Goal: Task Accomplishment & Management: Complete application form

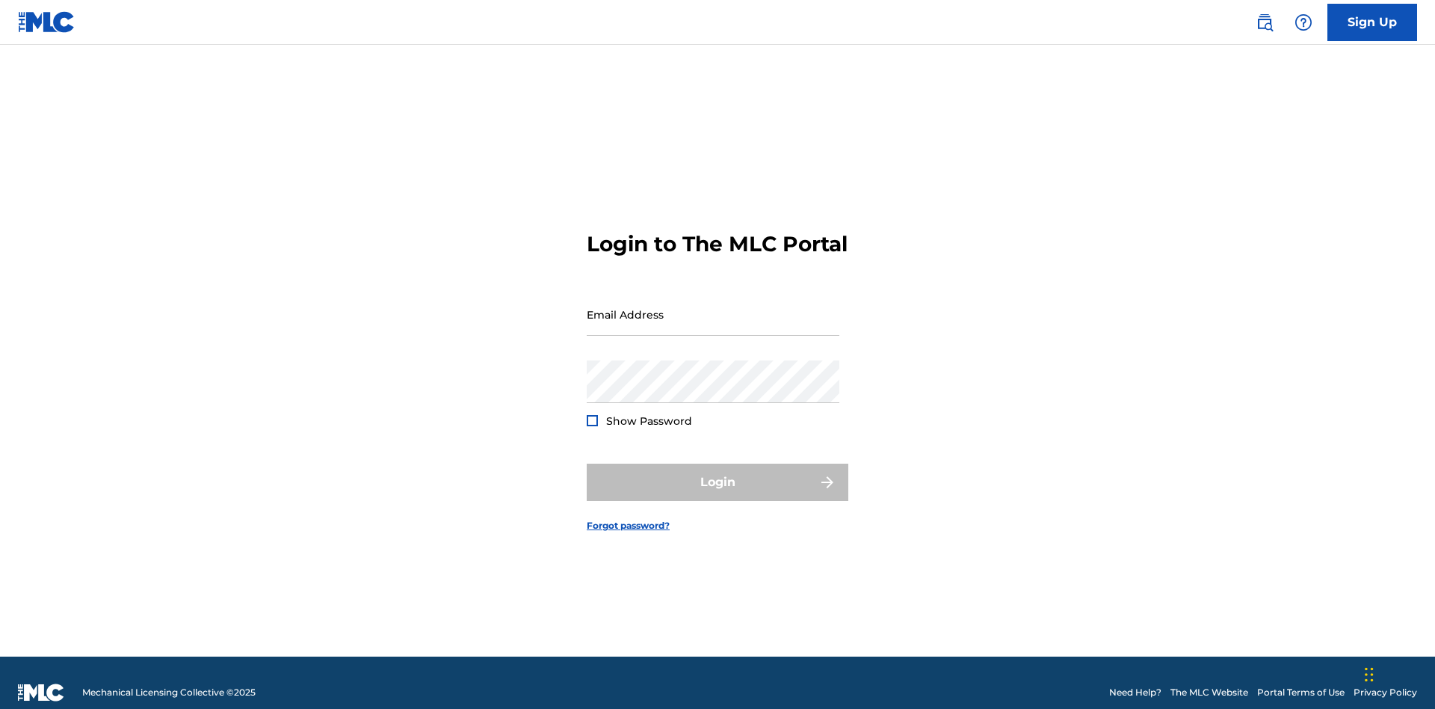
scroll to position [19, 0]
click at [1373, 22] on link "Sign Up" at bounding box center [1373, 22] width 90 height 37
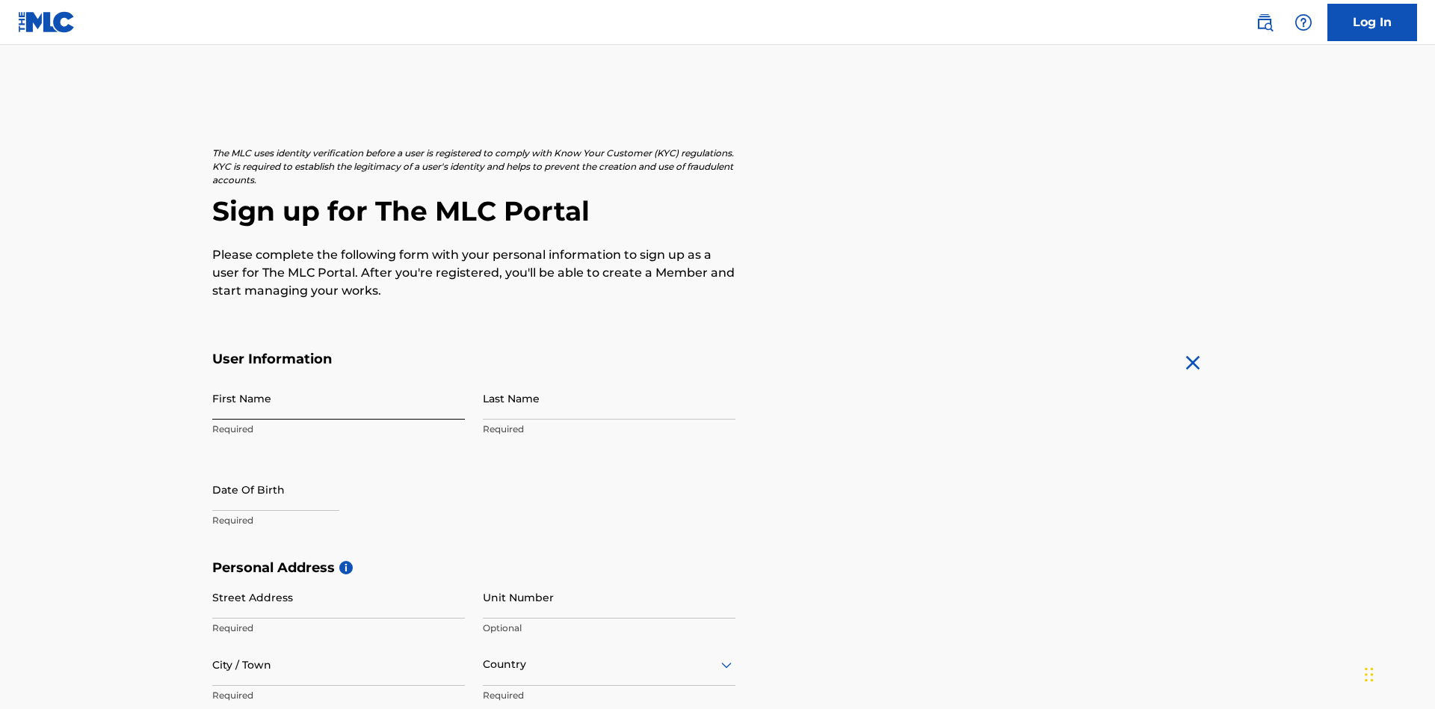
click at [339, 377] on input "First Name" at bounding box center [338, 398] width 253 height 43
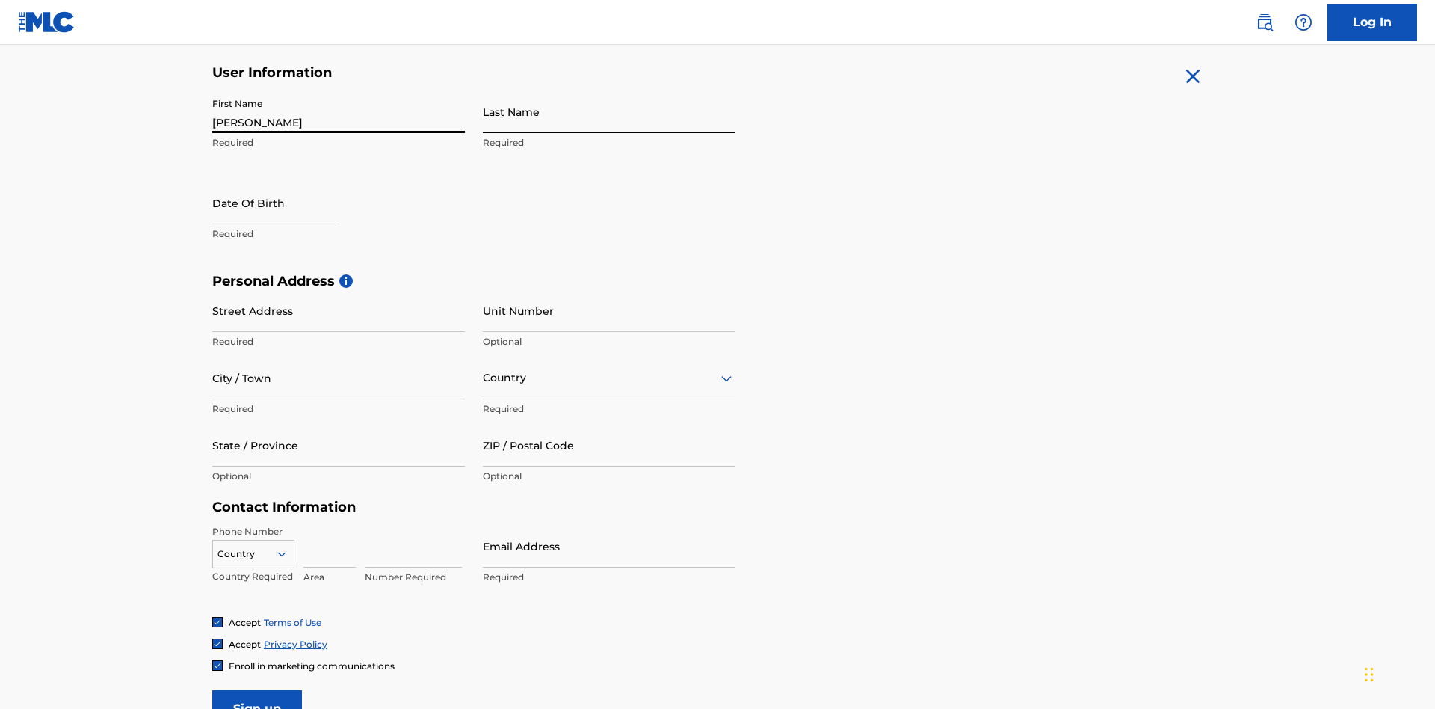
type input "Krystal"
click at [609, 111] on input "Last Name" at bounding box center [609, 111] width 253 height 43
type input "Ribble"
click at [288, 182] on input "text" at bounding box center [275, 203] width 127 height 43
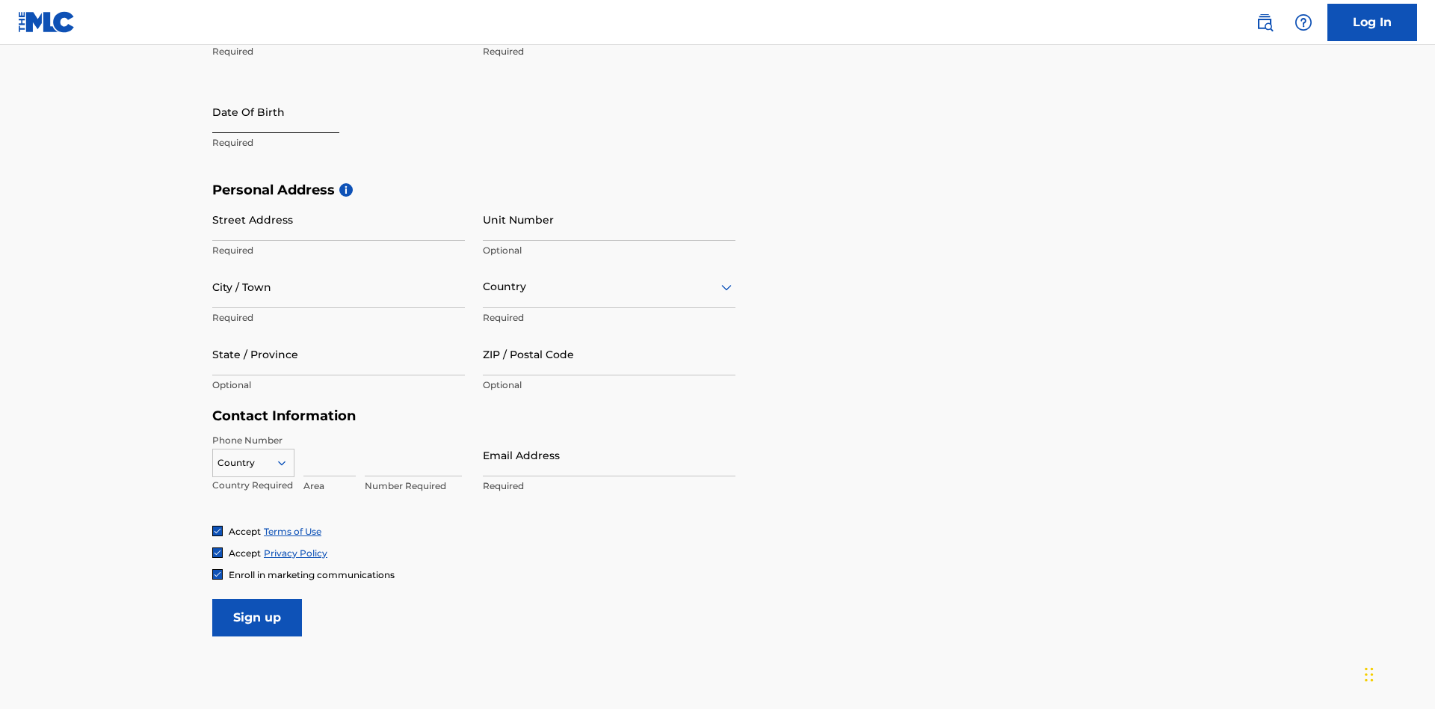
select select "8"
select select "2025"
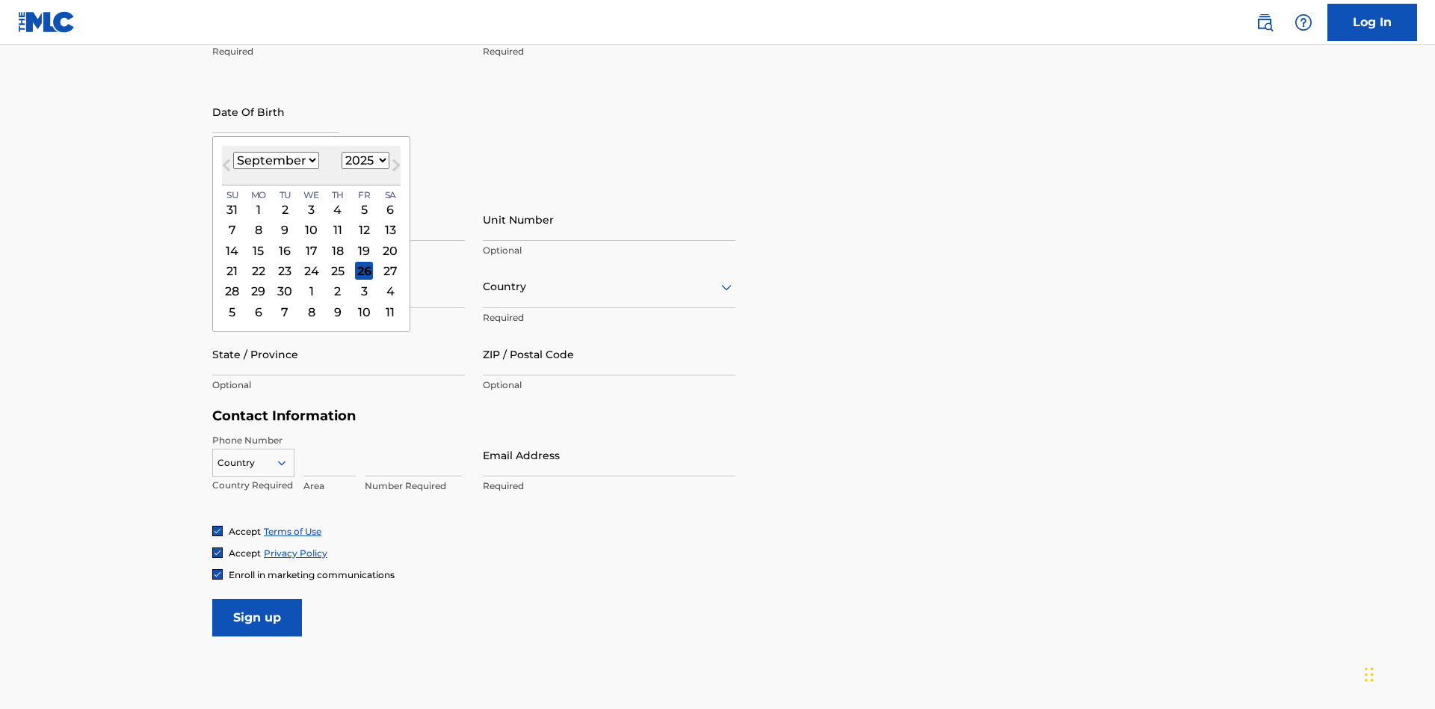
click at [275, 160] on select "January February March April May June July August September October November De…" at bounding box center [276, 160] width 86 height 17
select select "0"
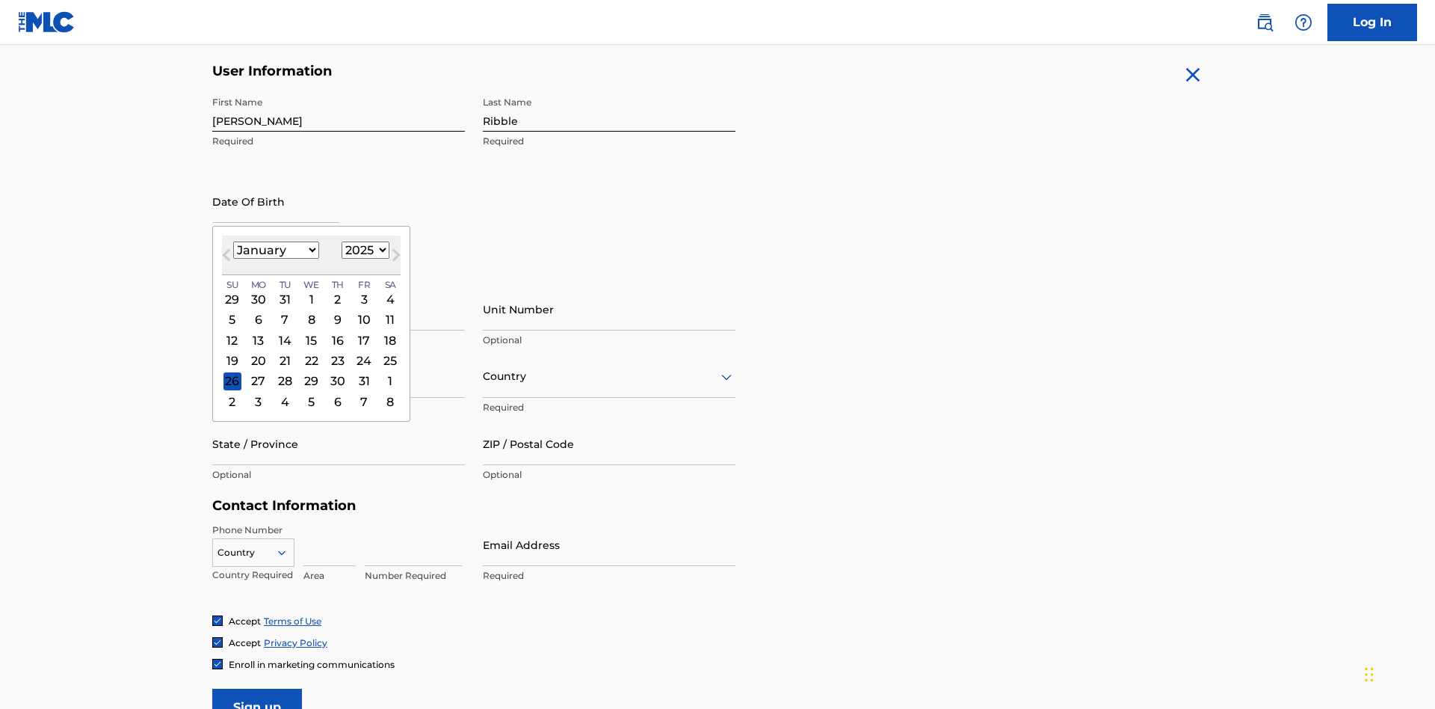
click at [363, 250] on select "1900 1901 1902 1903 1904 1905 1906 1907 1908 1909 1910 1911 1912 1913 1914 1915…" at bounding box center [366, 249] width 48 height 17
select select "1985"
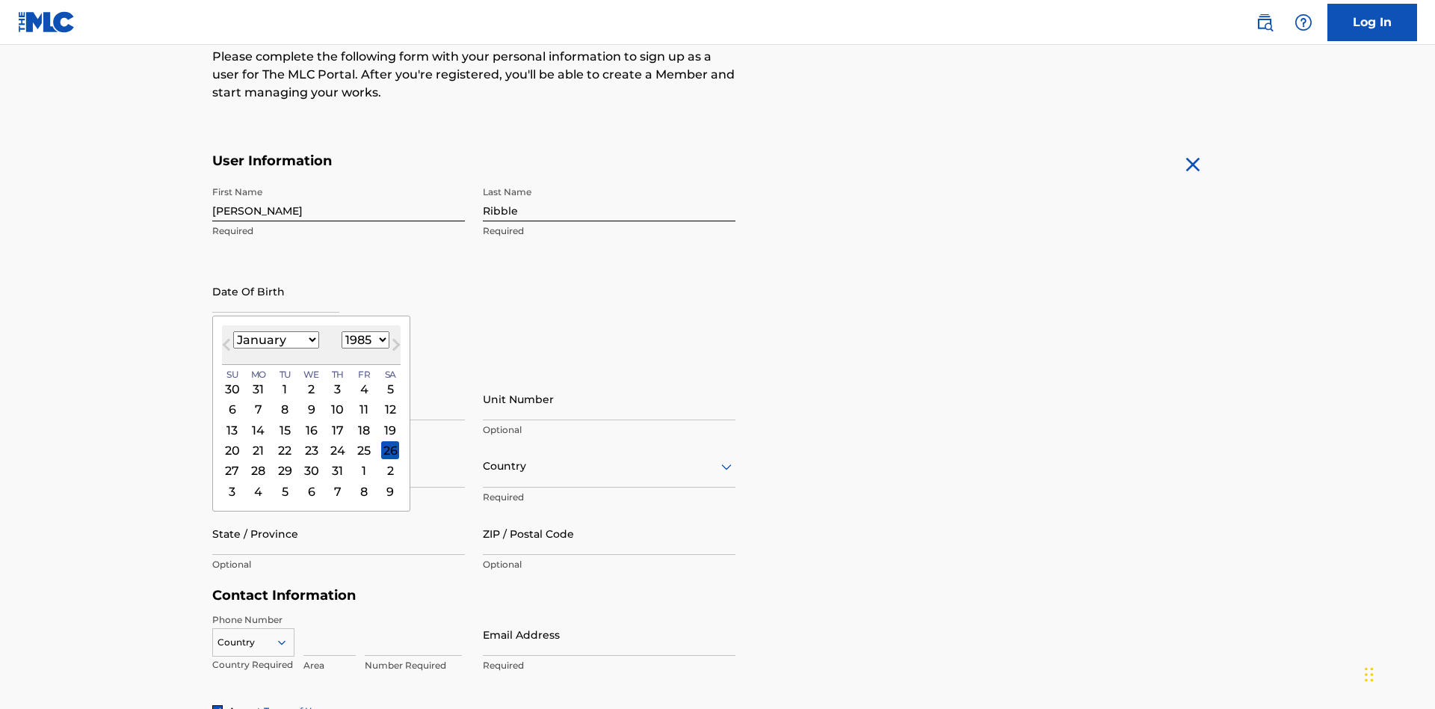
click at [363, 339] on select "1900 1901 1902 1903 1904 1905 1906 1907 1908 1909 1910 1911 1912 1913 1914 1915…" at bounding box center [366, 339] width 48 height 17
click at [284, 401] on div "8" at bounding box center [285, 410] width 18 height 18
type input "January 8 1985"
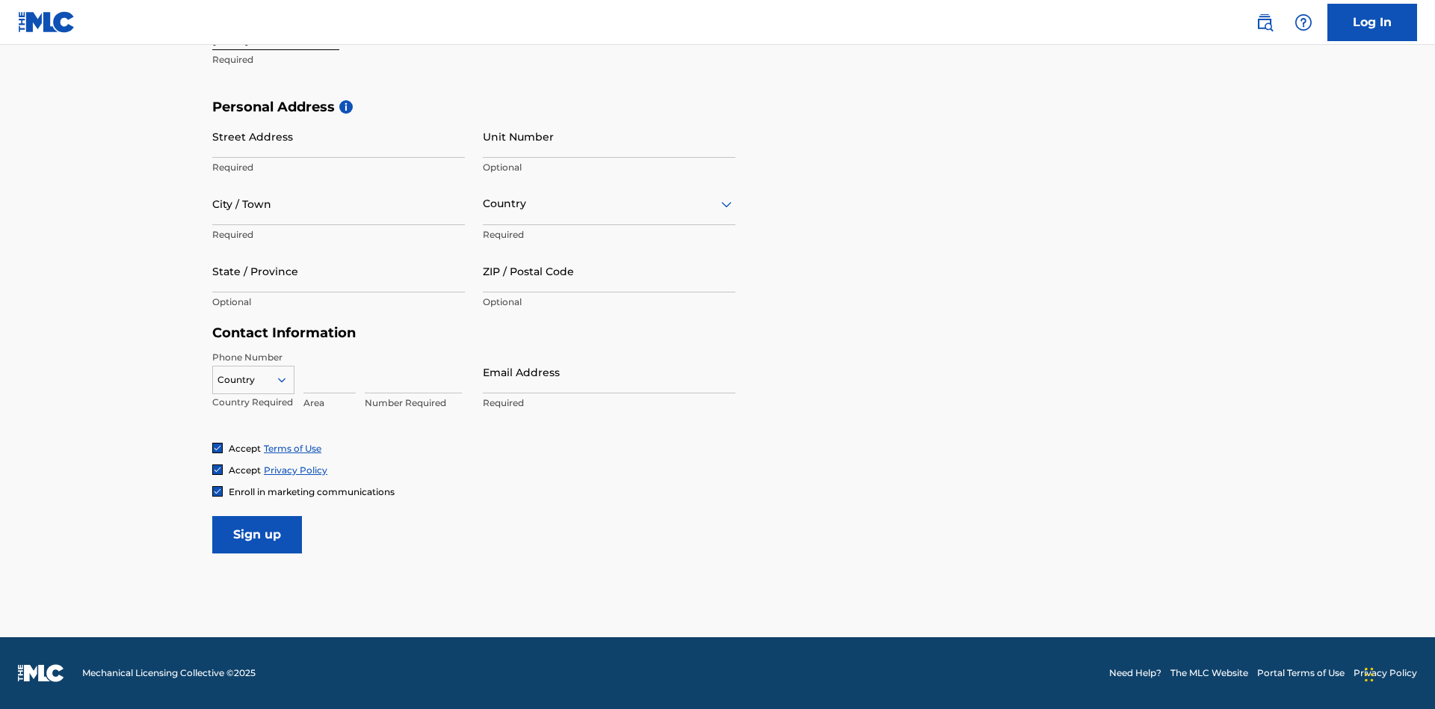
scroll to position [461, 0]
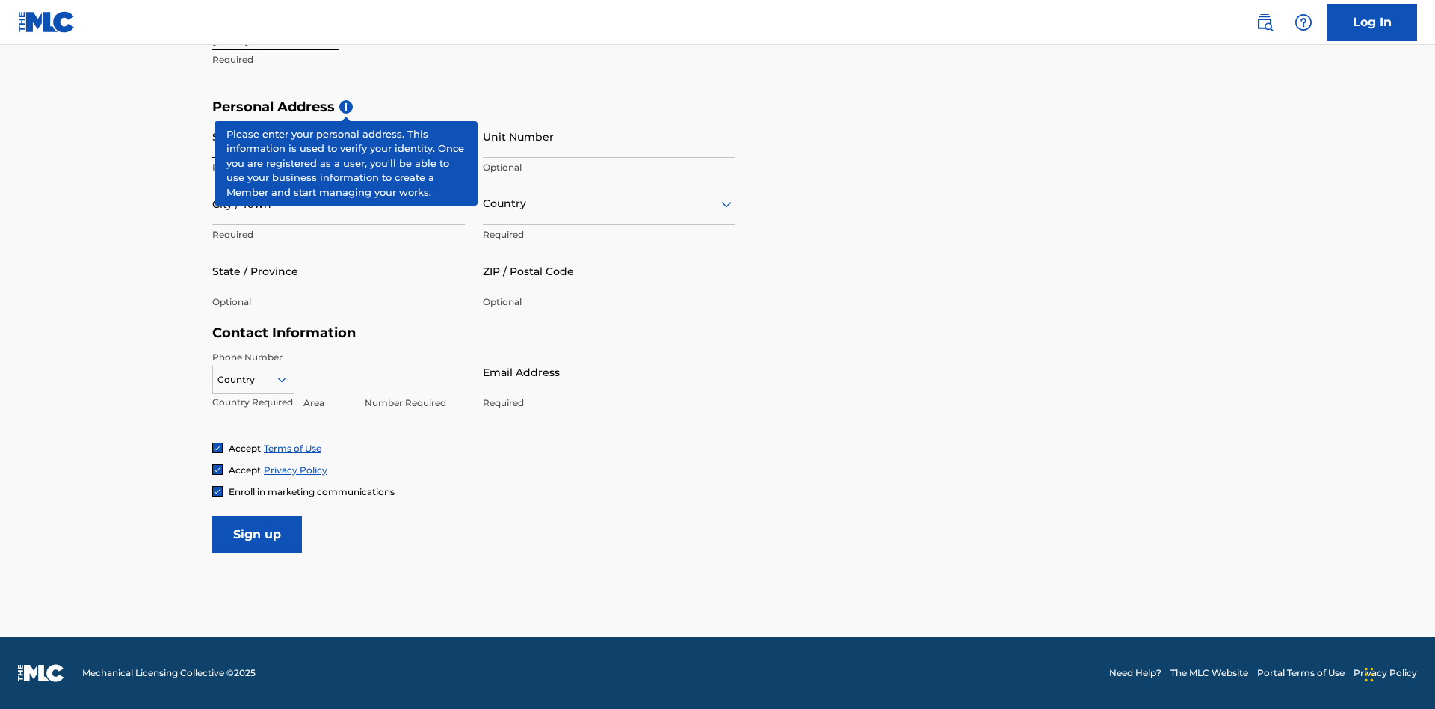
click at [339, 136] on input "Street Address" at bounding box center [338, 136] width 253 height 43
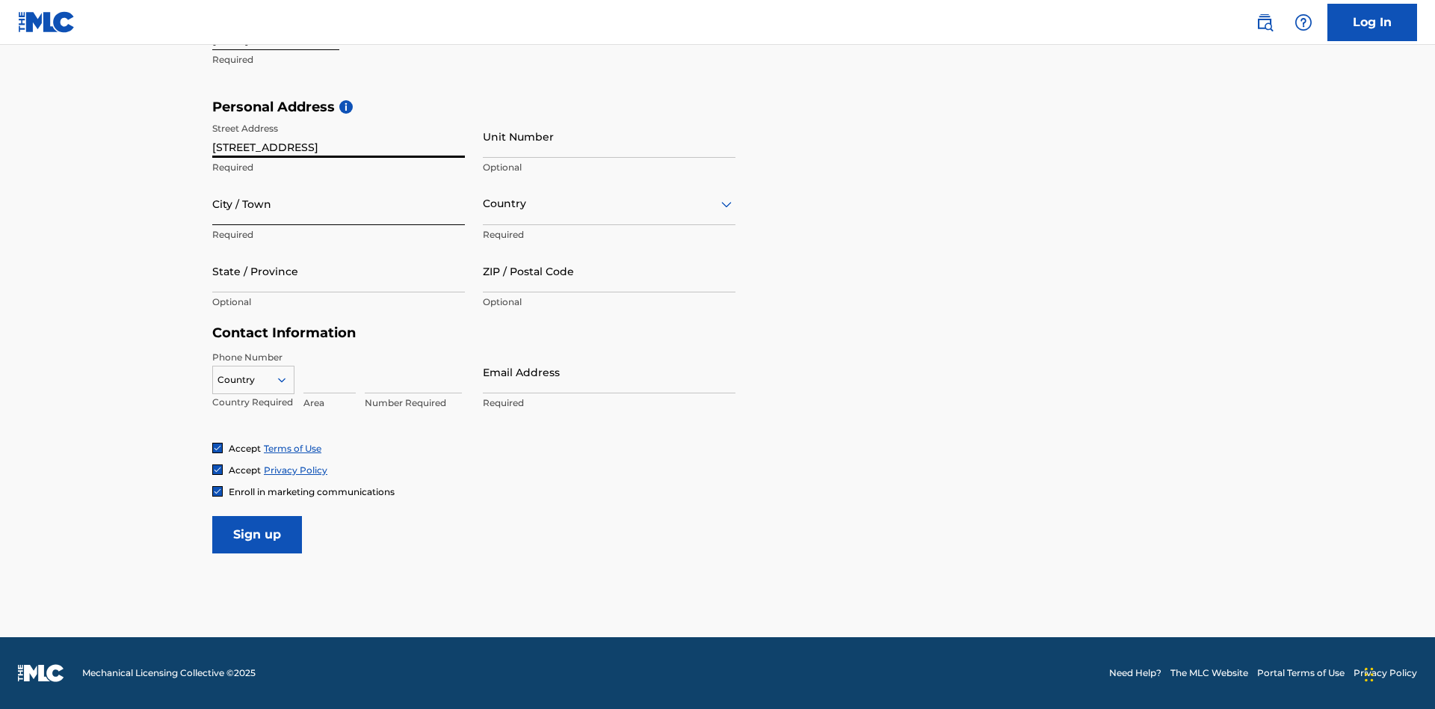
type input "9909 Elks Run Rd"
click at [339, 203] on input "City / Town" at bounding box center [338, 203] width 253 height 43
type input "Roseville"
click at [484, 203] on input "text" at bounding box center [484, 204] width 3 height 16
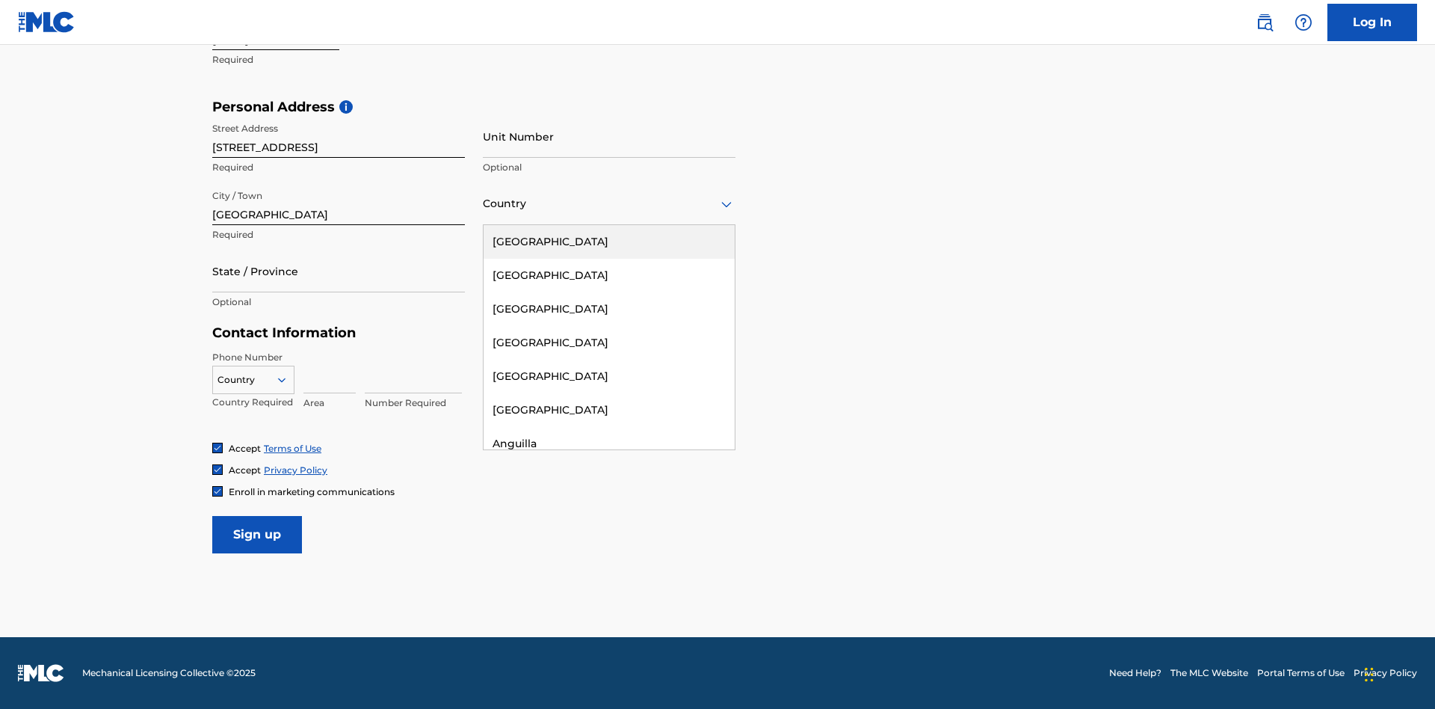
click at [609, 241] on div "United States" at bounding box center [609, 242] width 251 height 34
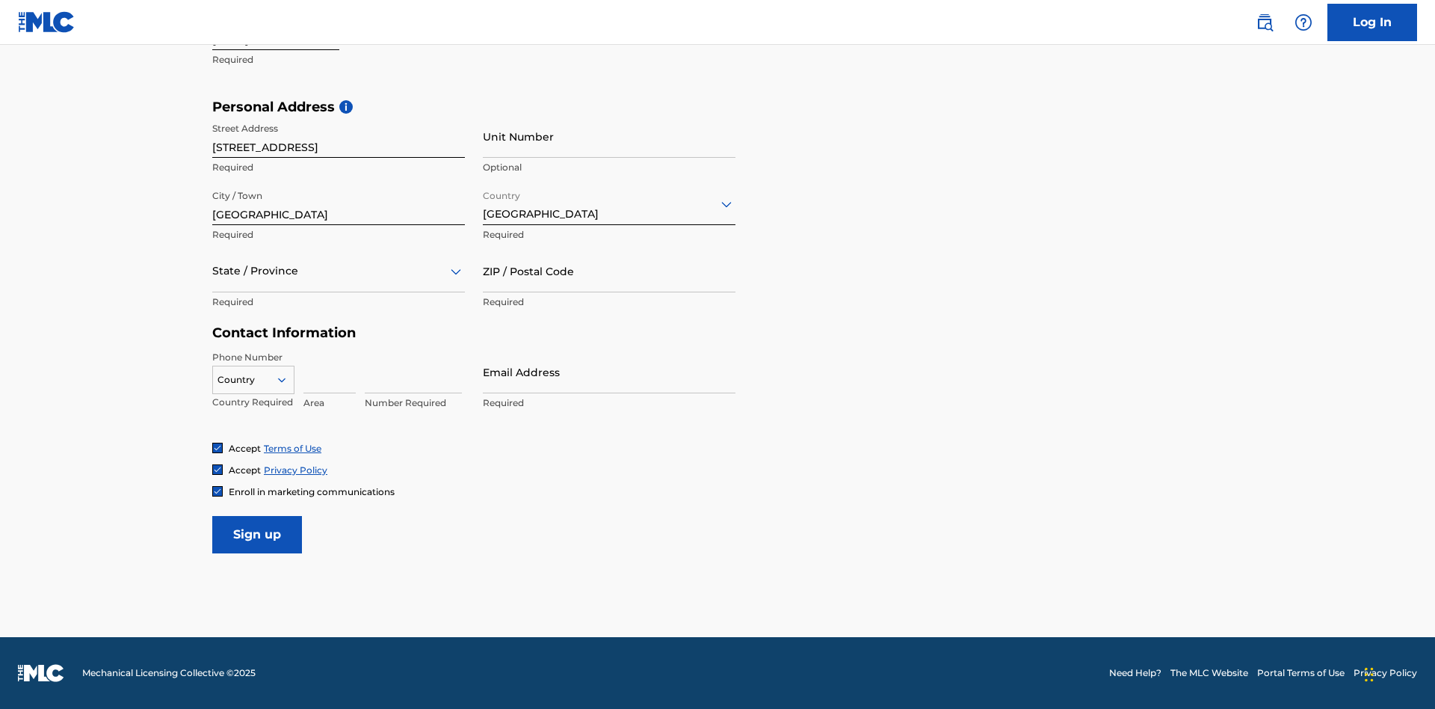
click at [339, 271] on div at bounding box center [338, 271] width 253 height 19
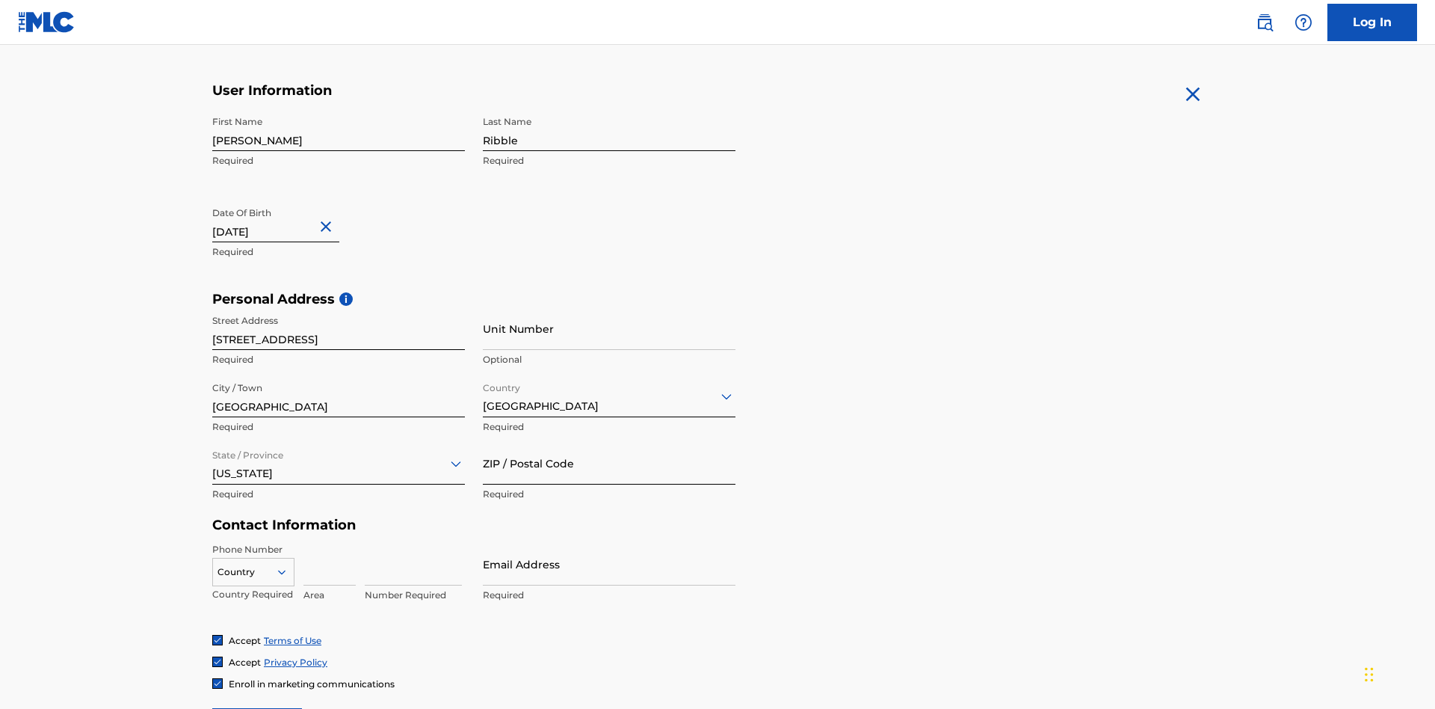
click at [609, 442] on input "ZIP / Postal Code" at bounding box center [609, 463] width 253 height 43
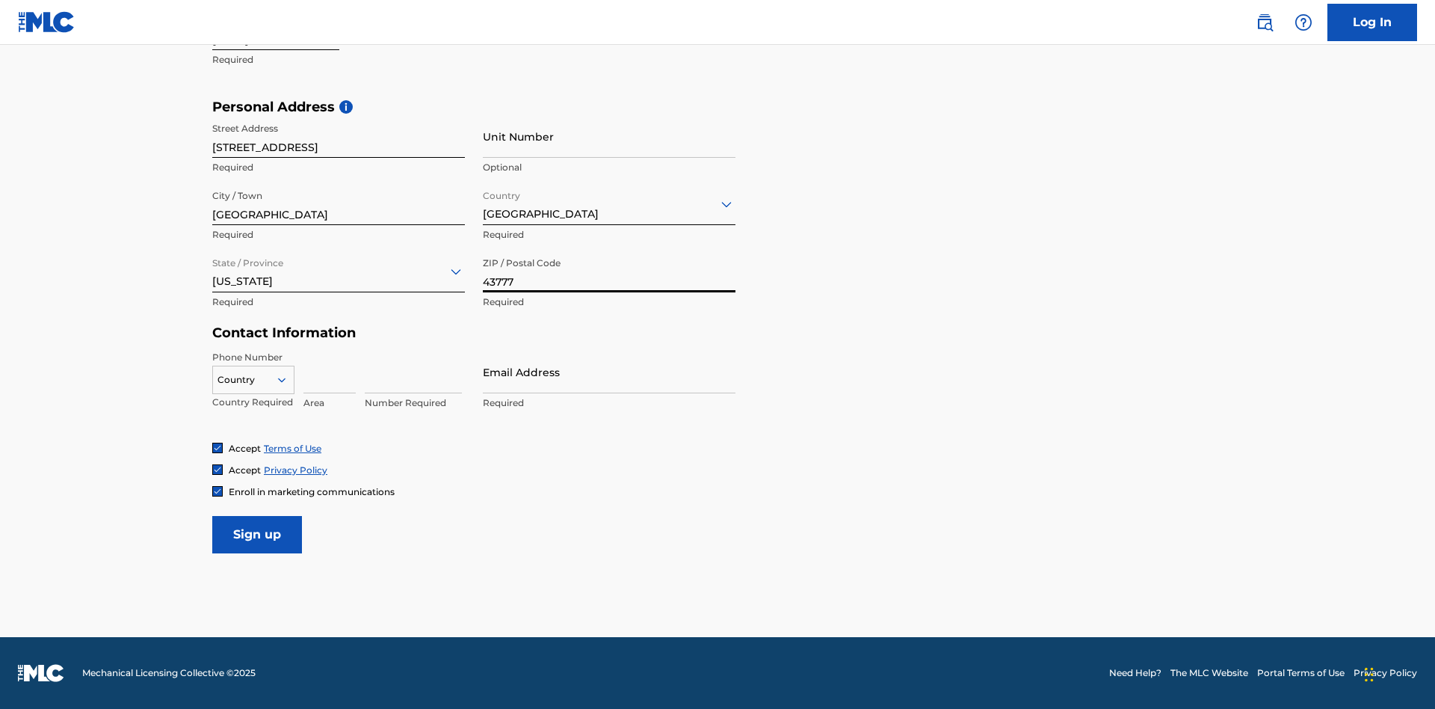
type input "43777"
click at [288, 379] on icon at bounding box center [281, 379] width 13 height 13
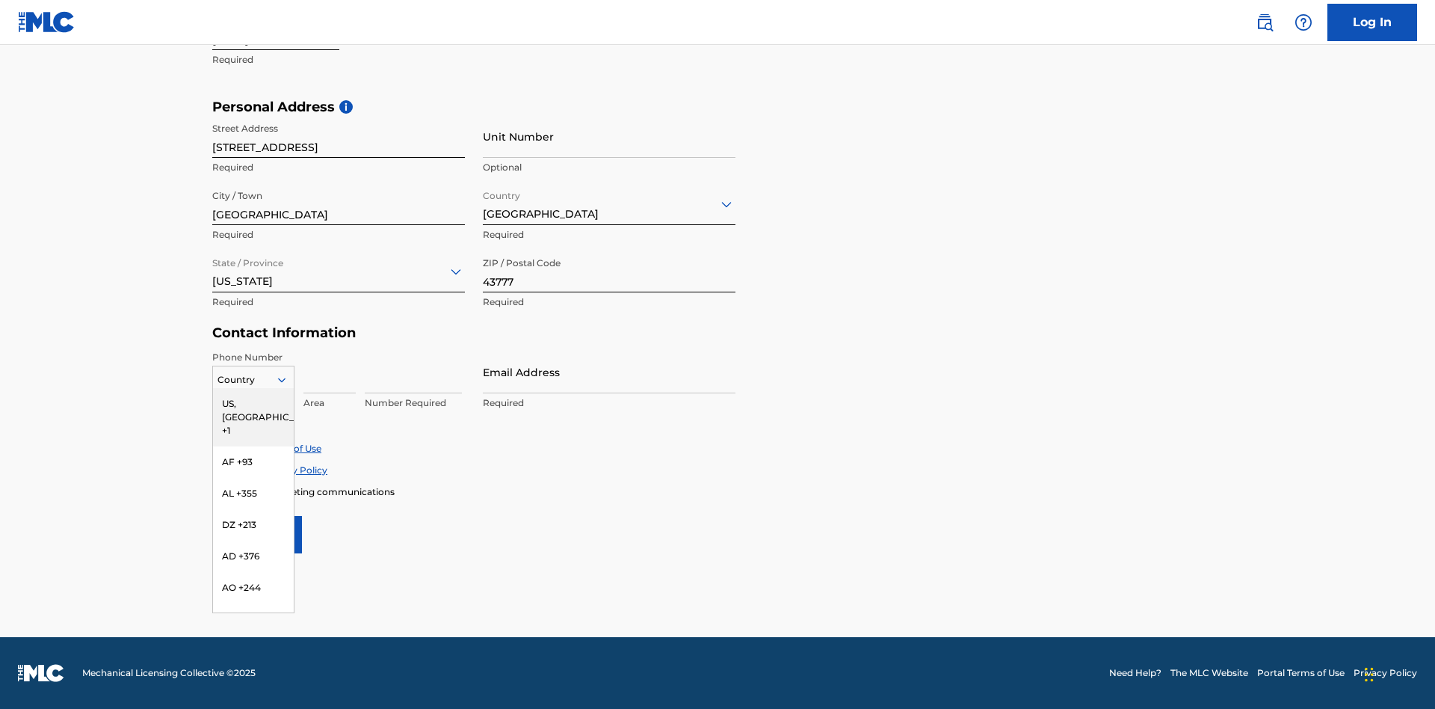
click at [253, 403] on div "US, CA +1" at bounding box center [253, 417] width 81 height 58
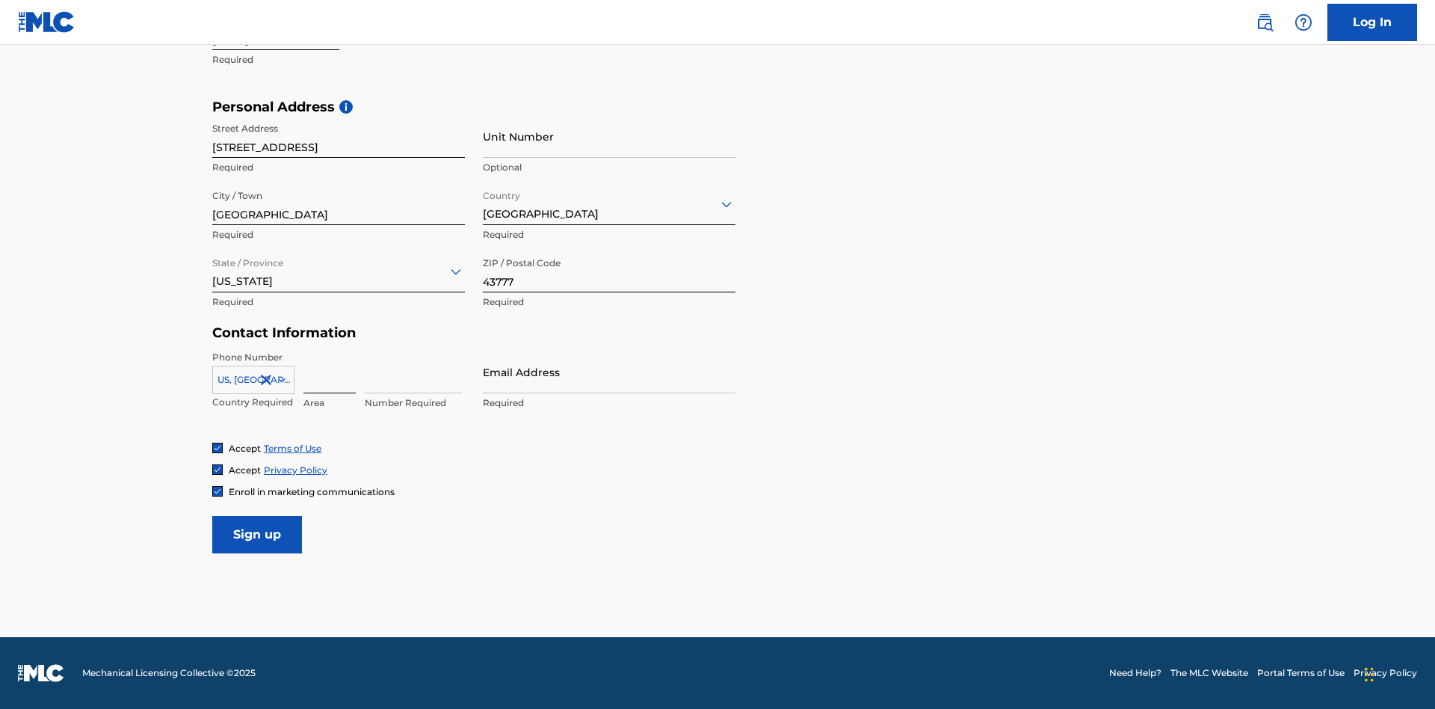
click at [330, 372] on input at bounding box center [330, 372] width 52 height 43
type input "740"
click at [413, 372] on input at bounding box center [413, 372] width 97 height 43
type input "8086351"
click at [609, 372] on input "Email Address" at bounding box center [609, 372] width 253 height 43
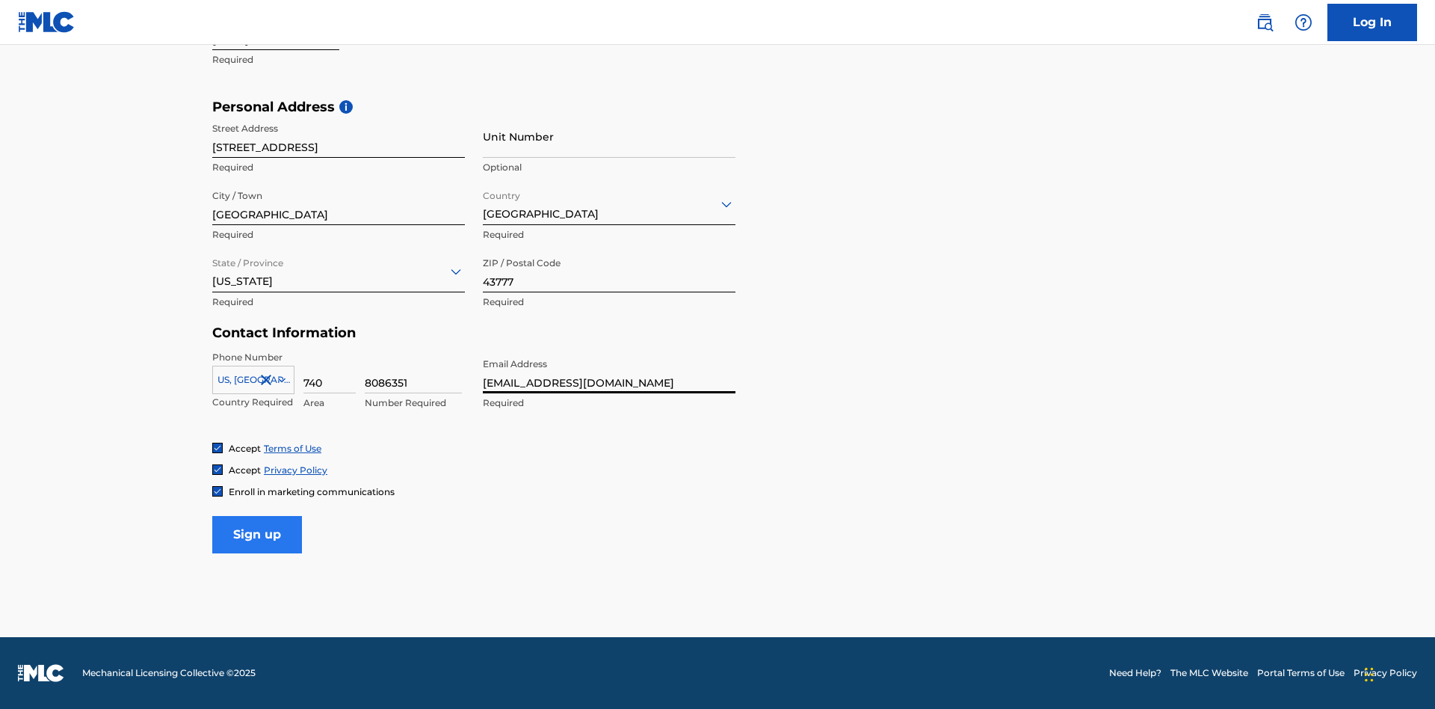
type input "77b530bd-ef1b-4a48-a317-94fd03453ce7@mailslurp.biz"
click at [257, 534] on input "Sign up" at bounding box center [257, 534] width 90 height 37
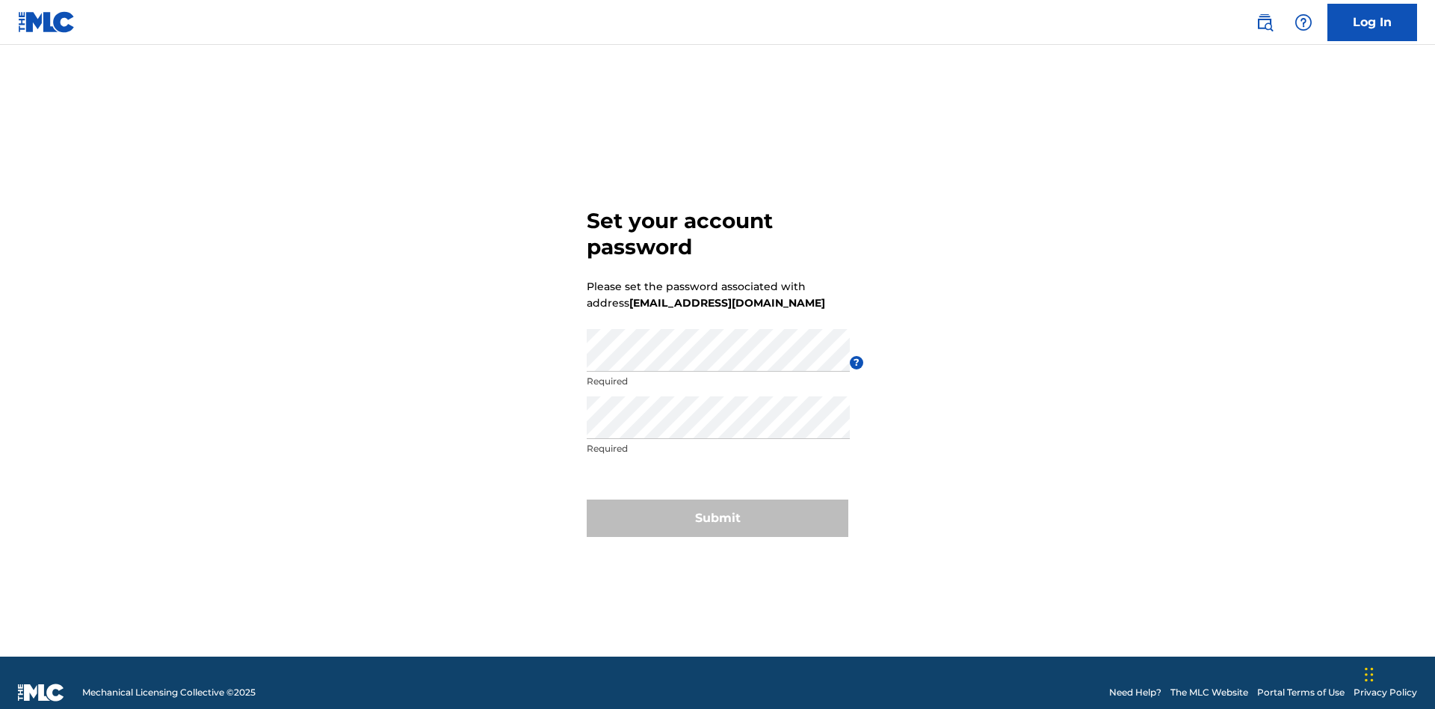
scroll to position [19, 0]
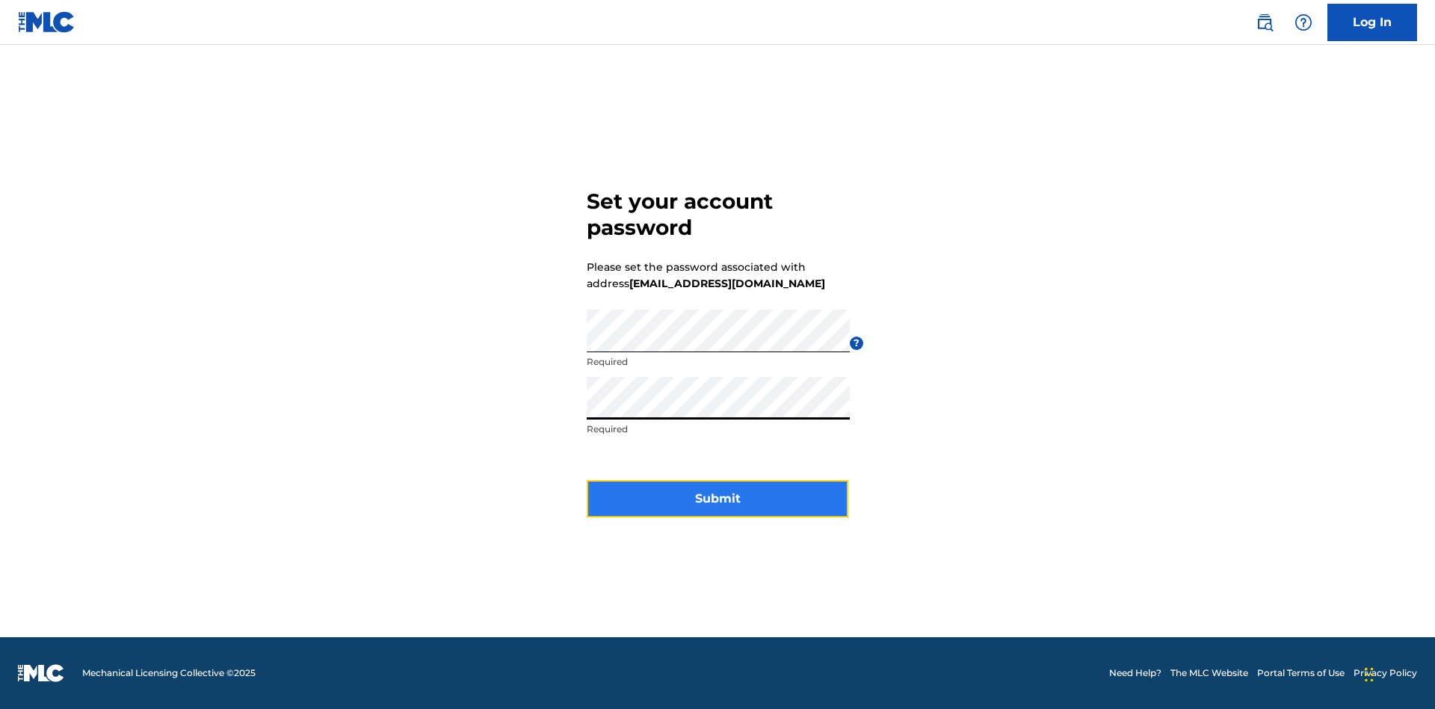
click at [718, 508] on button "Submit" at bounding box center [718, 498] width 262 height 37
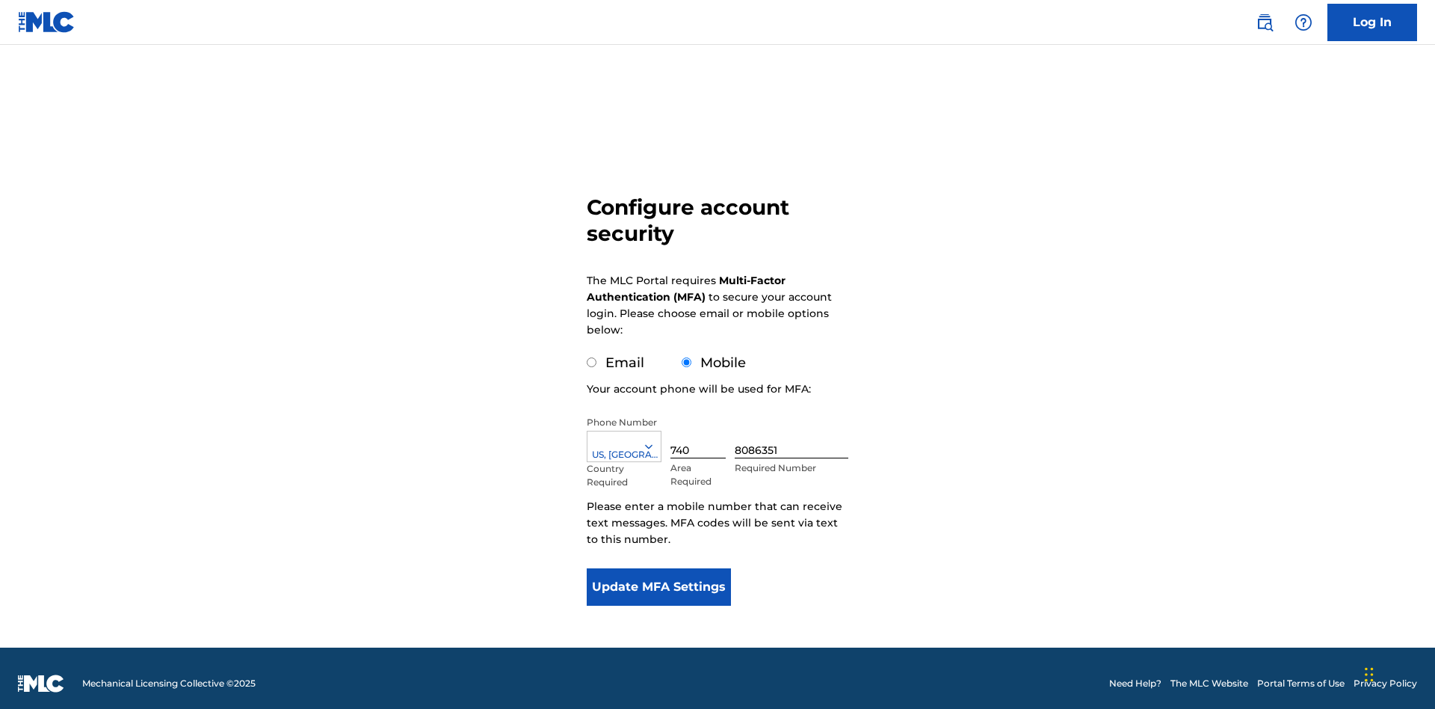
scroll to position [15, 0]
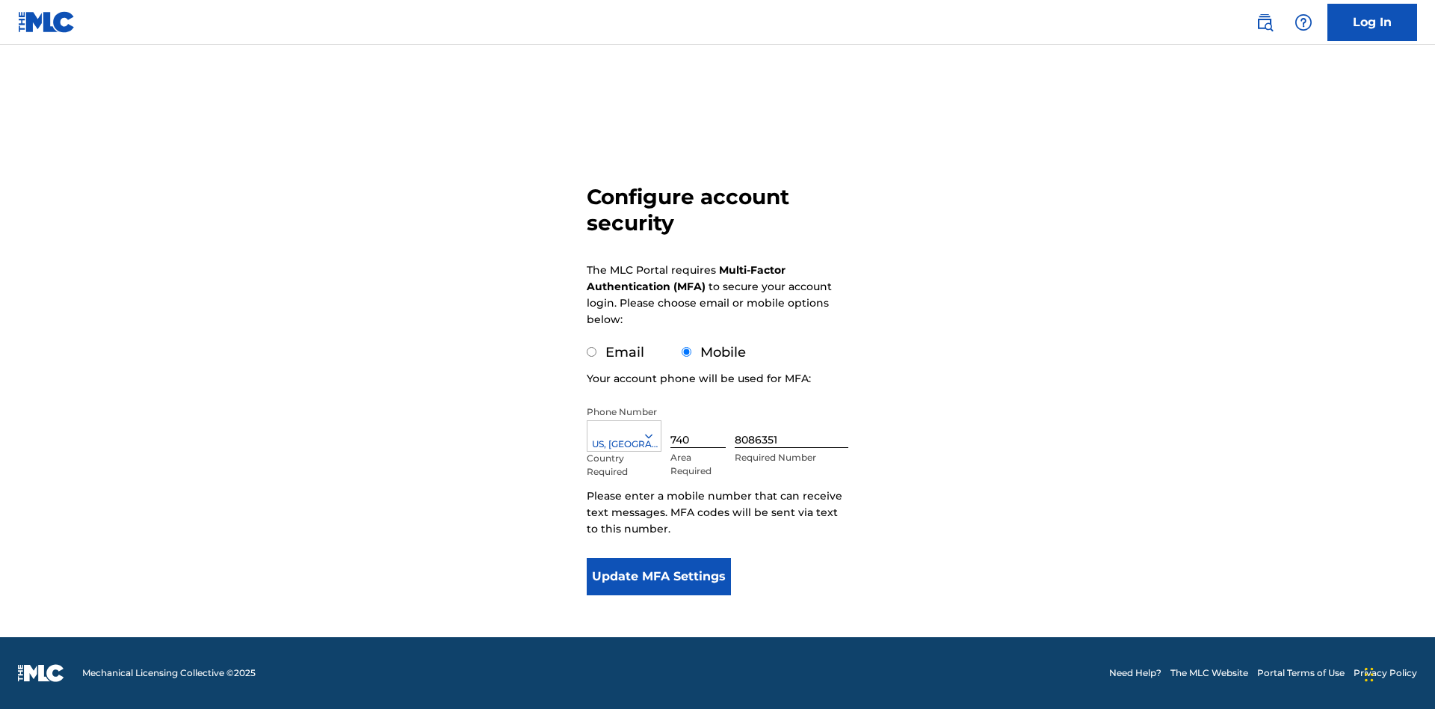
click at [687, 352] on input "Mobile" at bounding box center [687, 352] width 10 height 10
click at [655, 436] on icon at bounding box center [648, 435] width 13 height 13
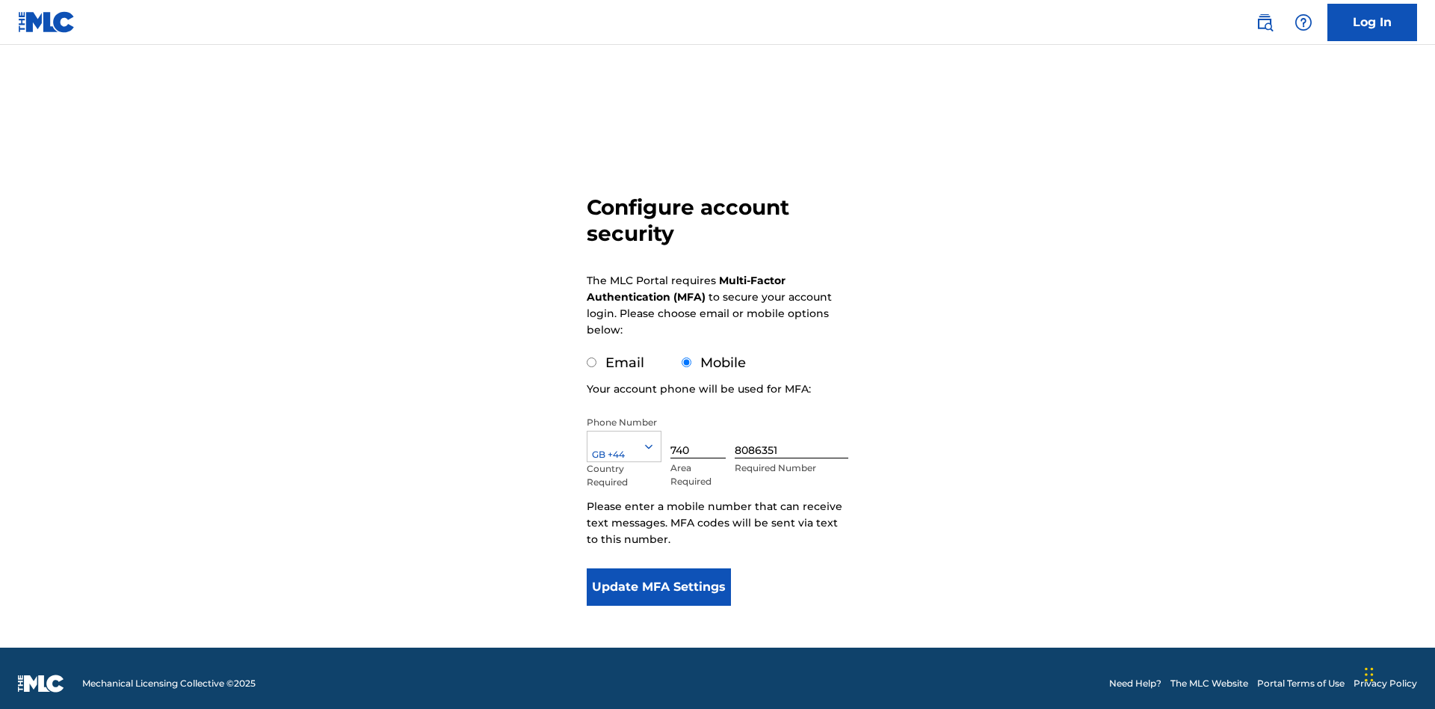
click at [701, 426] on input "740" at bounding box center [698, 437] width 55 height 43
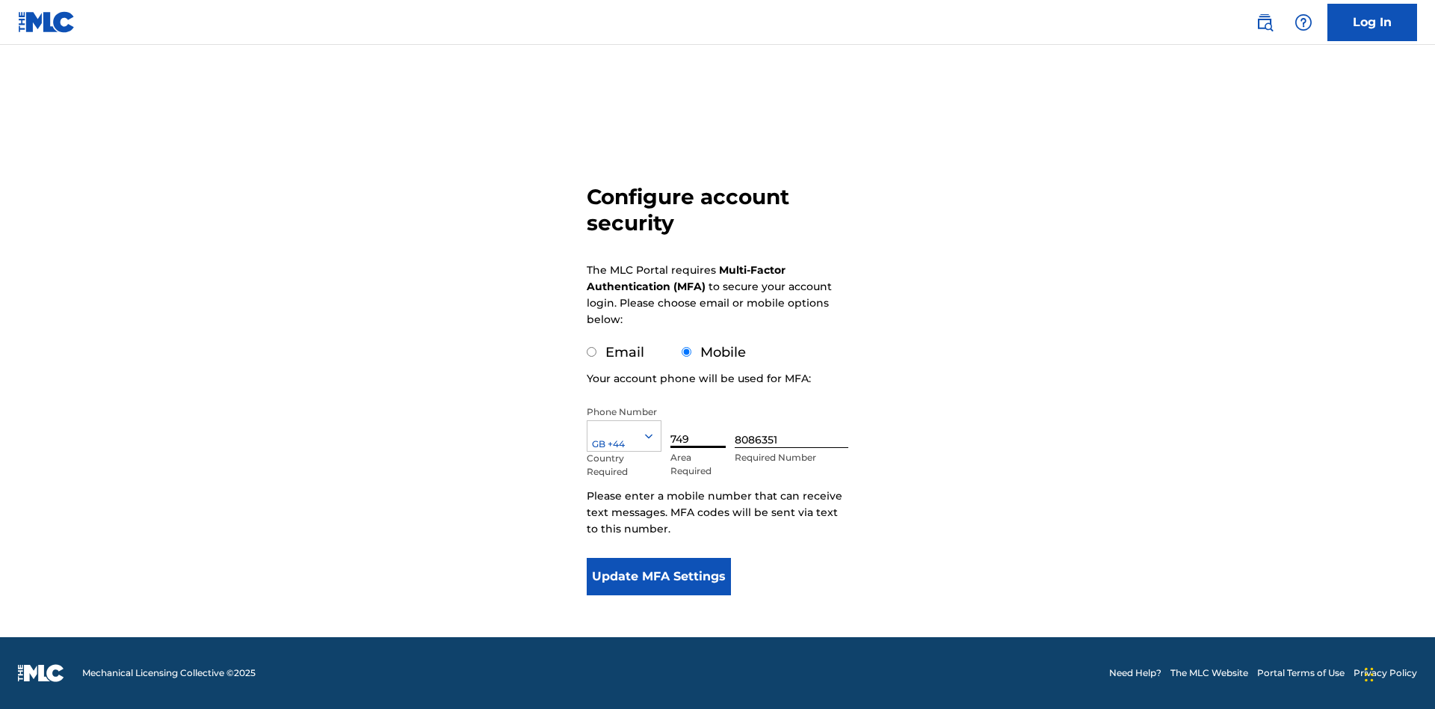
type input "749"
click at [795, 426] on input "8086351" at bounding box center [792, 426] width 114 height 43
type input "2881350"
click at [659, 576] on button "Update MFA Settings" at bounding box center [659, 576] width 144 height 37
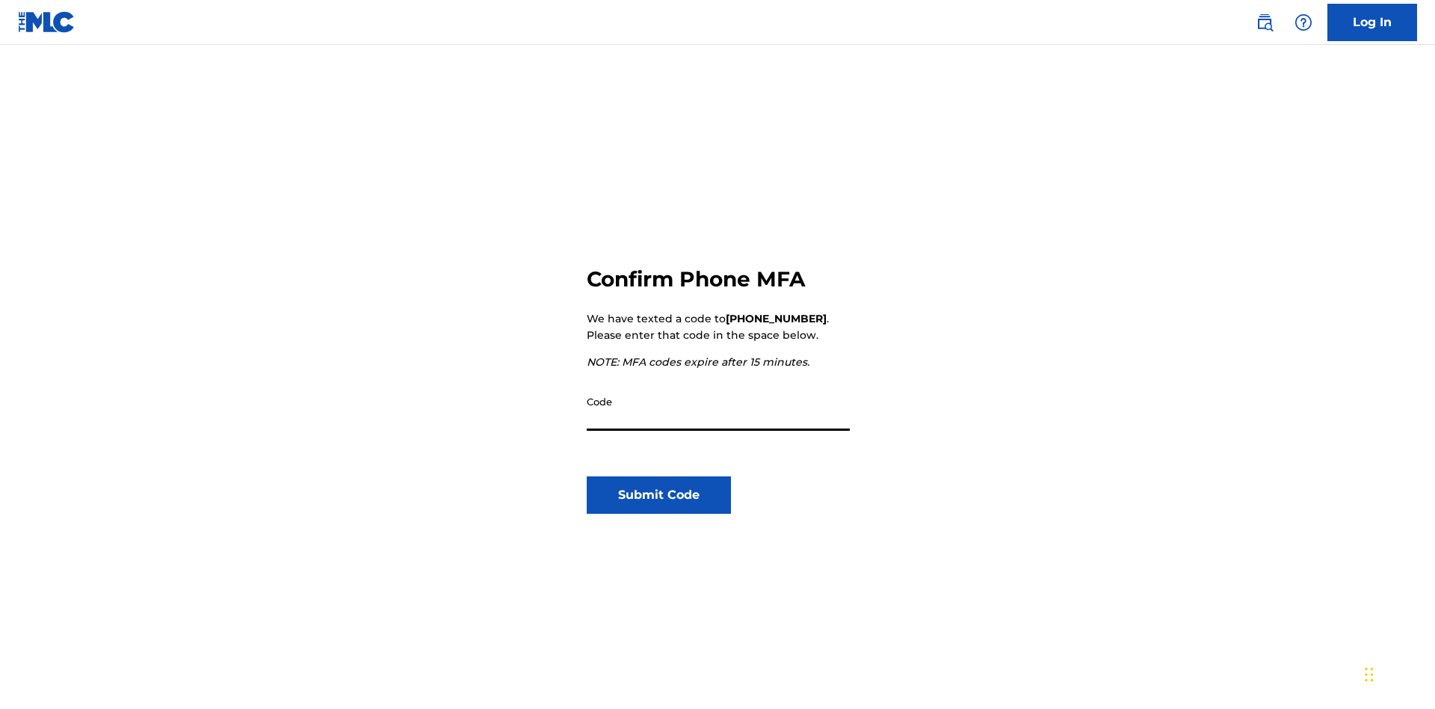
scroll to position [155, 0]
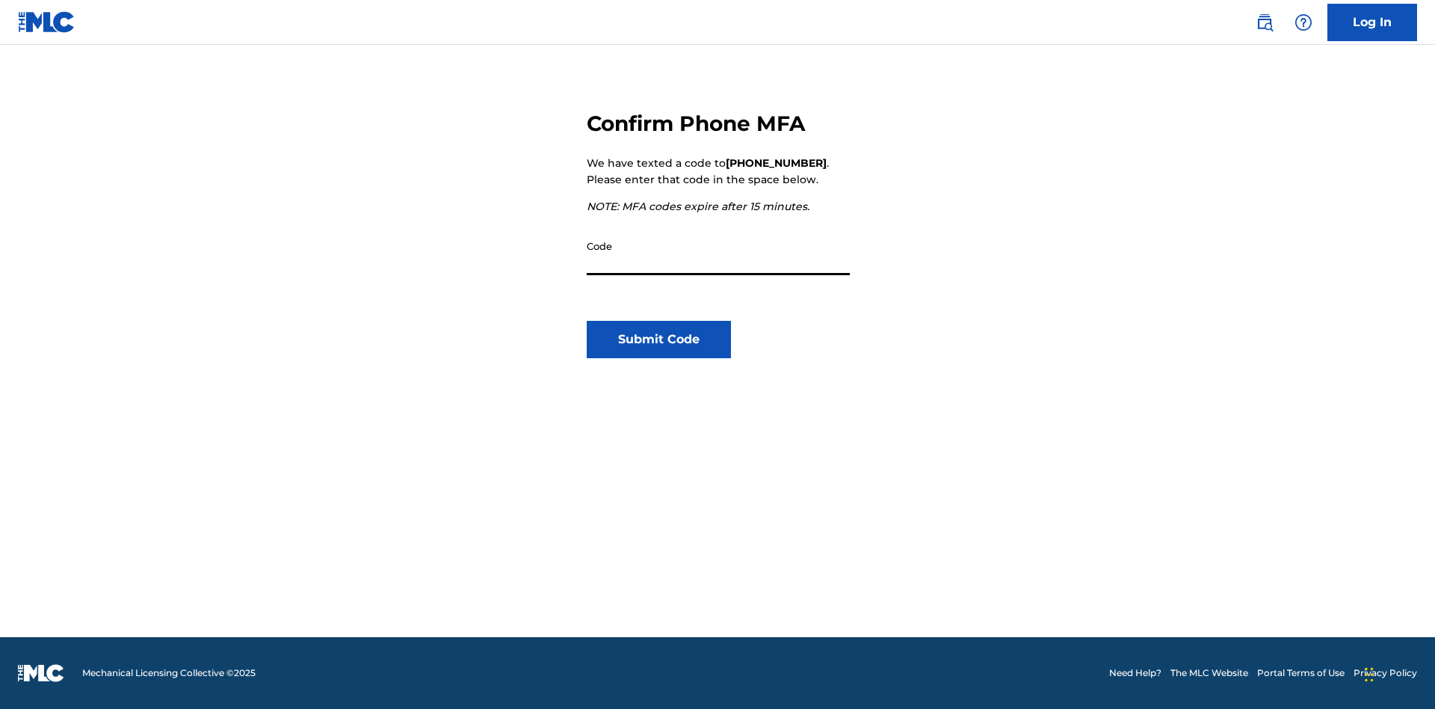
click at [718, 253] on input "Code" at bounding box center [718, 253] width 263 height 43
type input "215457"
click at [659, 339] on button "Submit Code" at bounding box center [659, 339] width 144 height 37
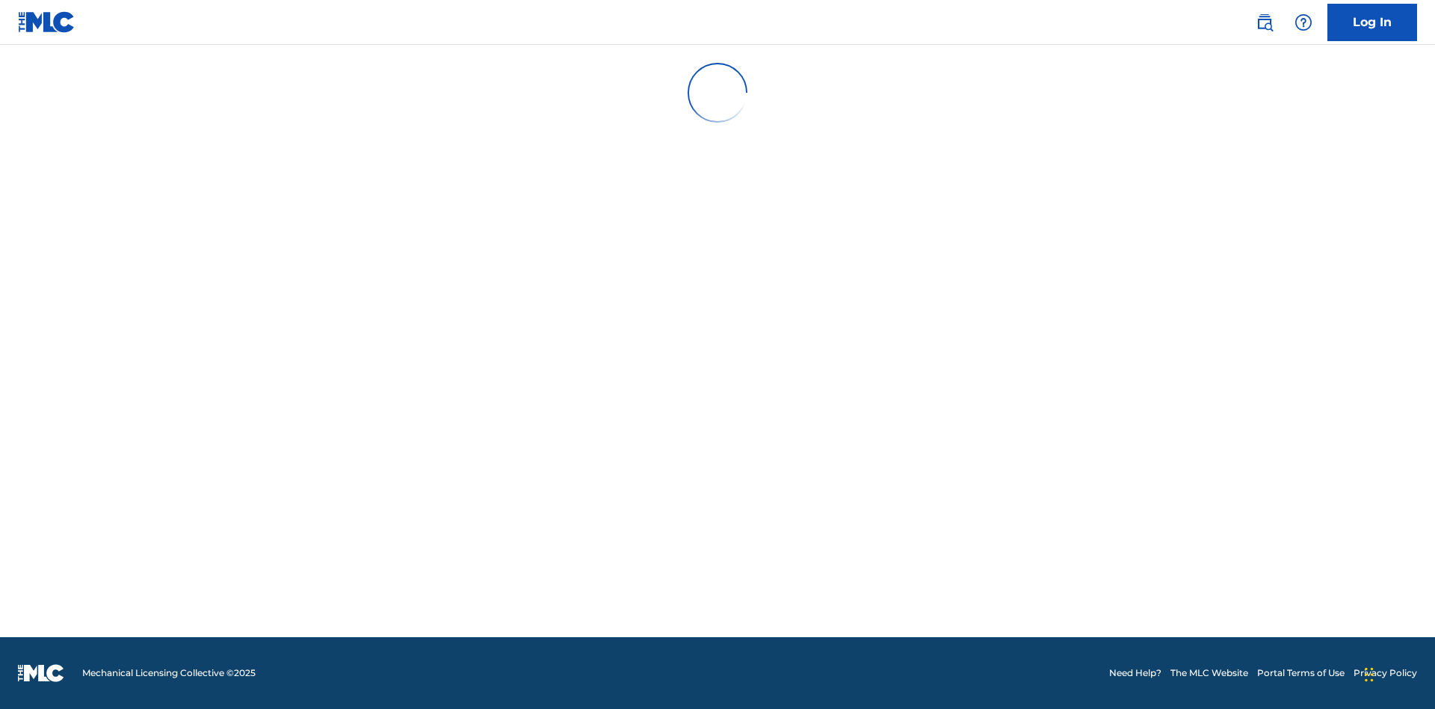
scroll to position [0, 0]
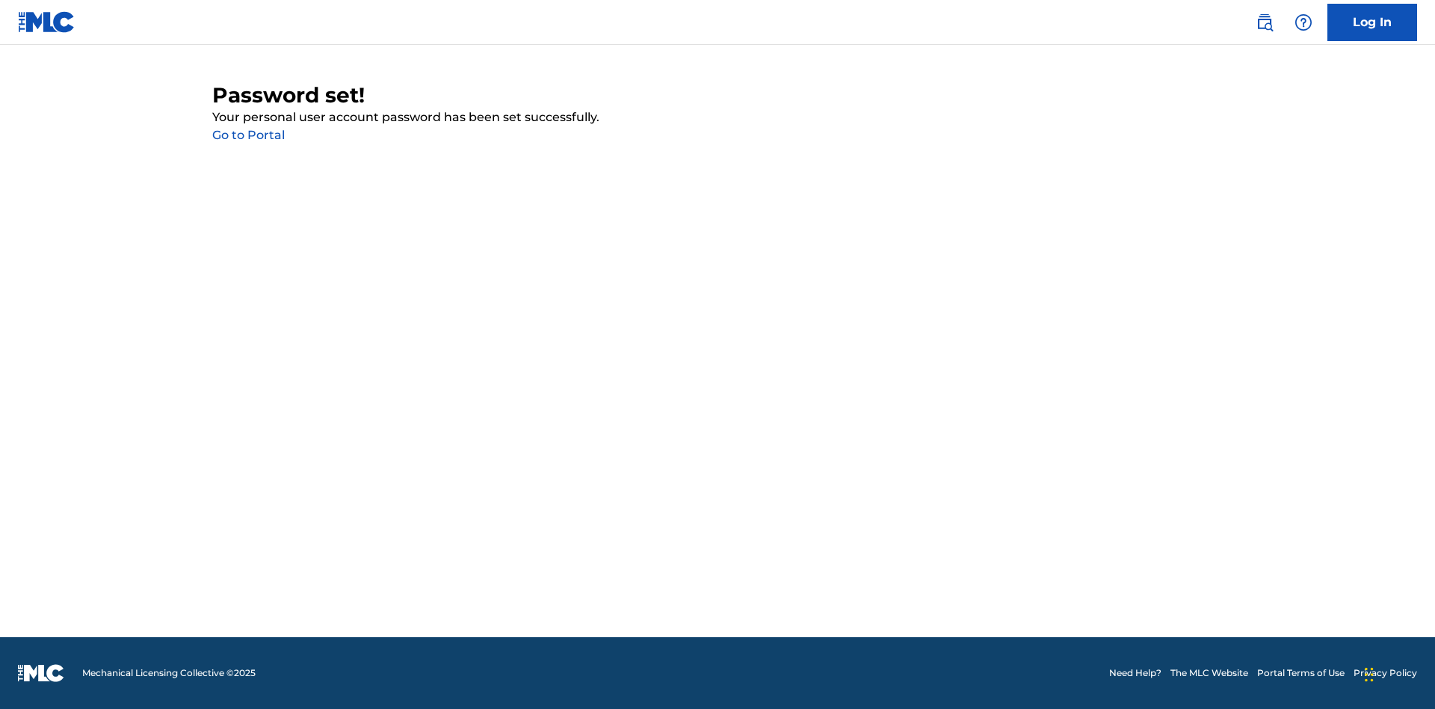
click at [248, 135] on link "Go to Portal" at bounding box center [248, 135] width 73 height 14
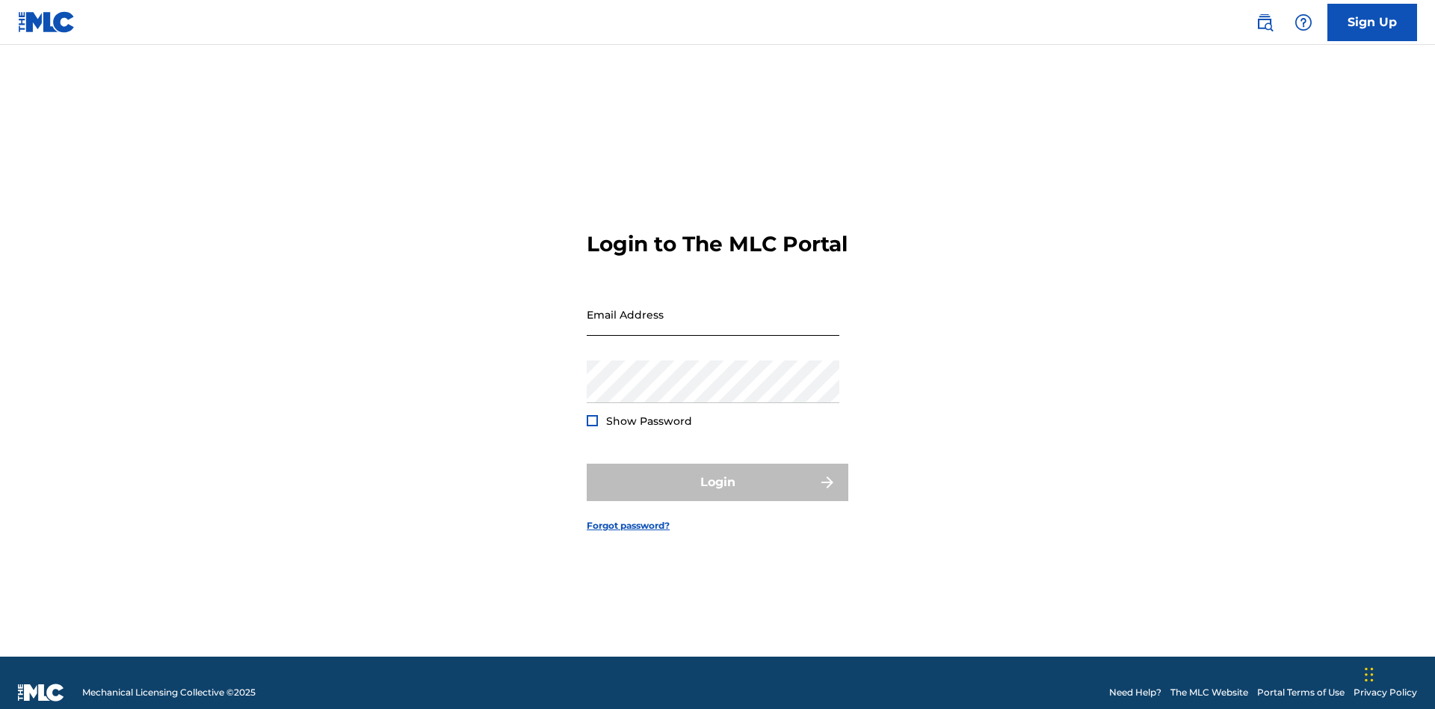
click at [713, 307] on input "Email Address" at bounding box center [713, 314] width 253 height 43
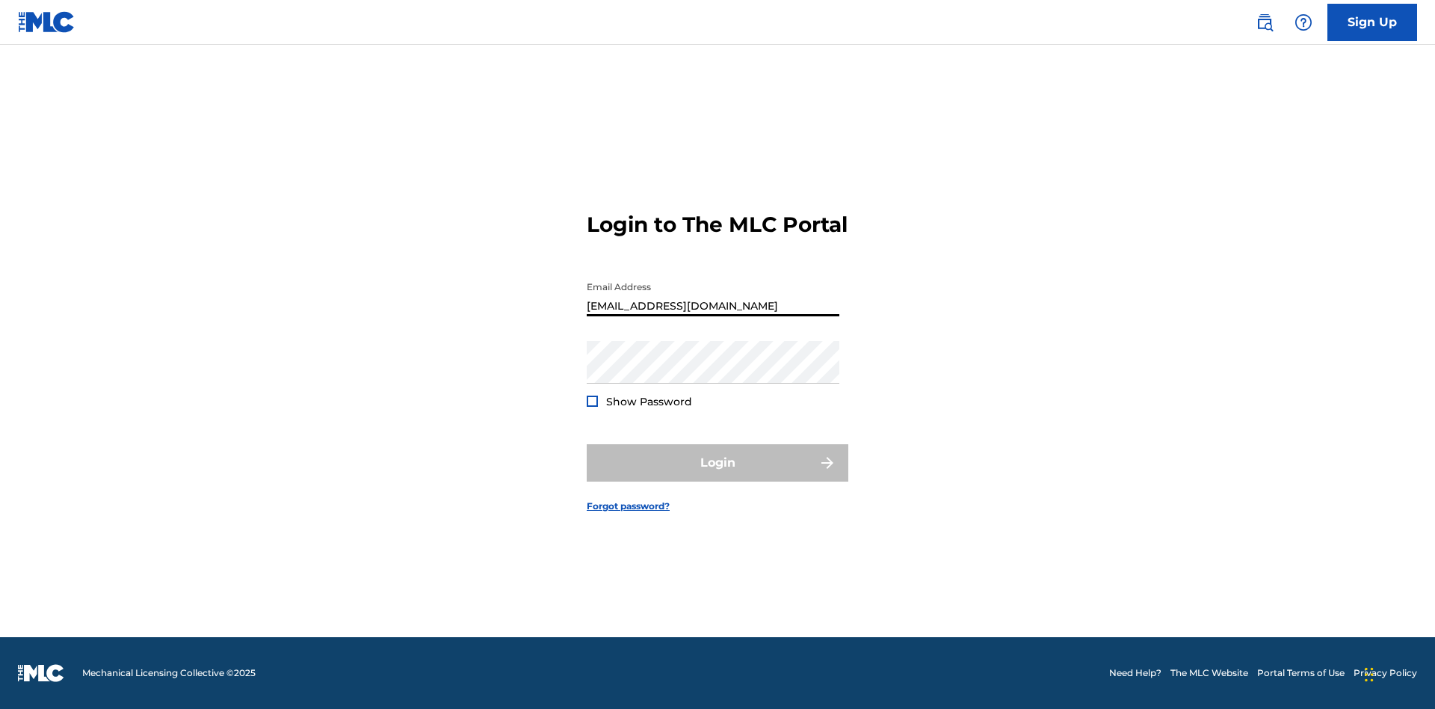
scroll to position [0, 40]
type input "[EMAIL_ADDRESS][DOMAIN_NAME]"
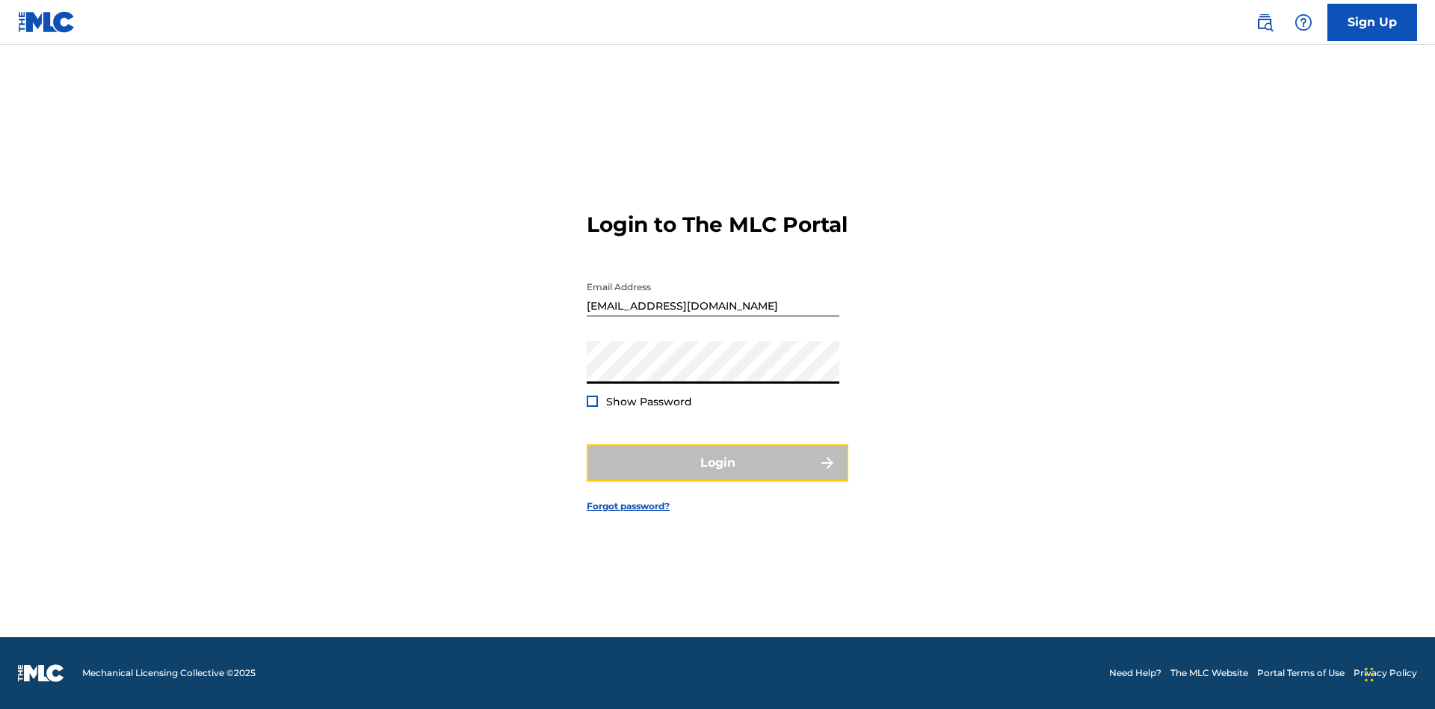
click at [718, 475] on button "Login" at bounding box center [718, 462] width 262 height 37
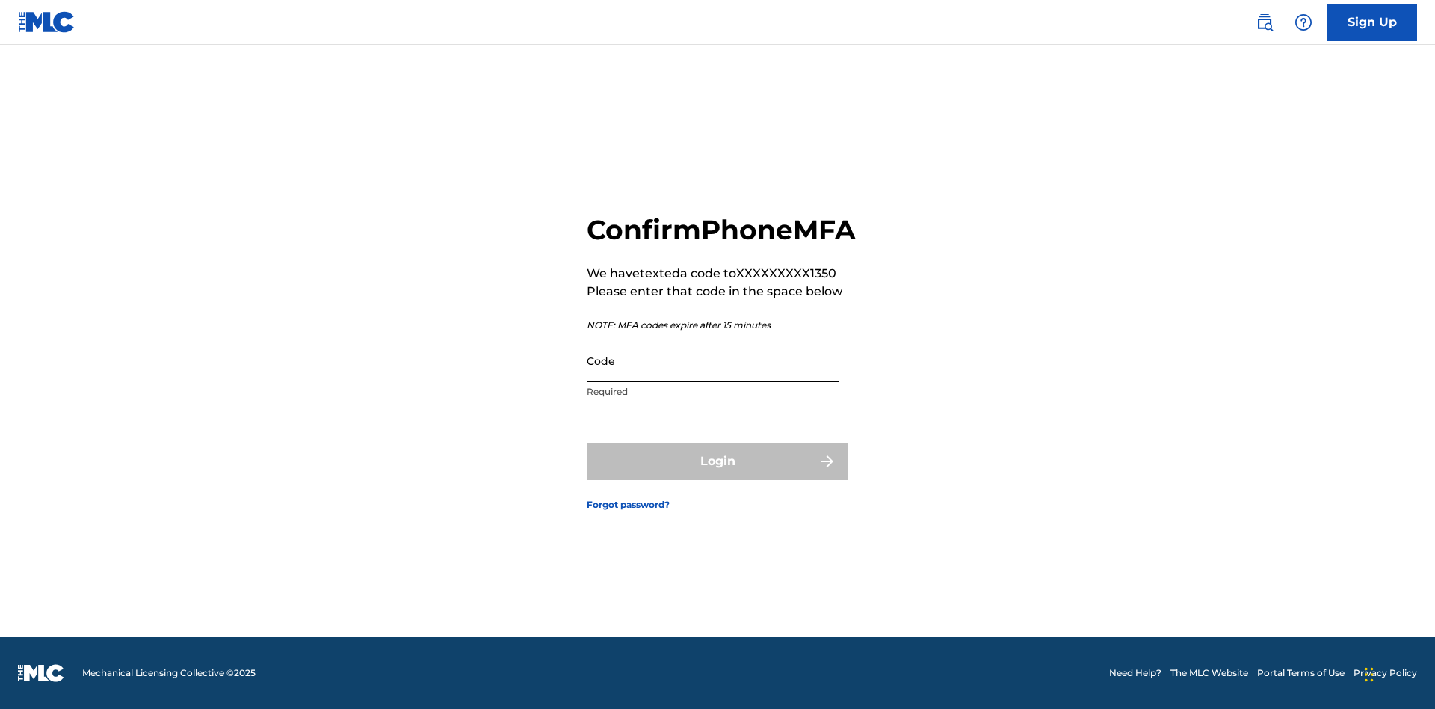
click at [713, 377] on input "Code" at bounding box center [713, 360] width 253 height 43
type input "734574"
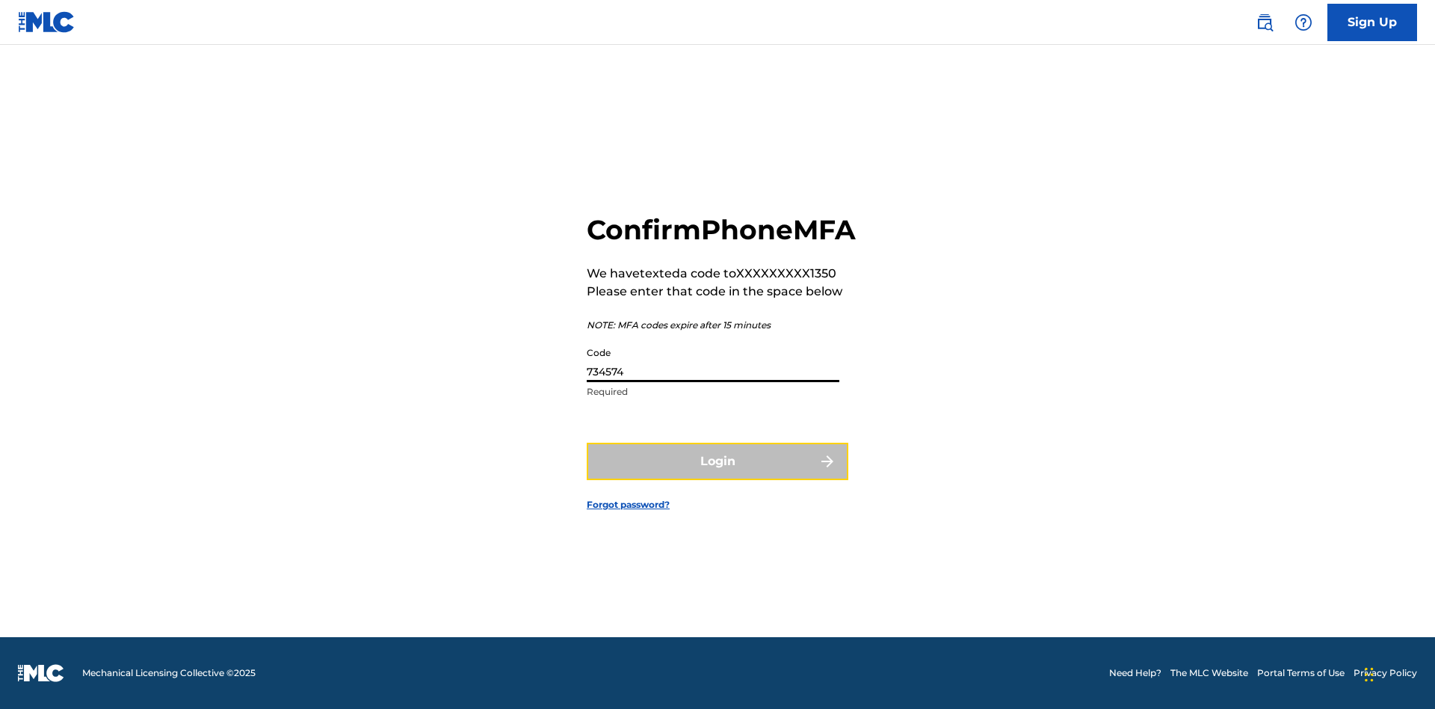
click at [718, 478] on button "Login" at bounding box center [718, 461] width 262 height 37
